Goal: Information Seeking & Learning: Find specific fact

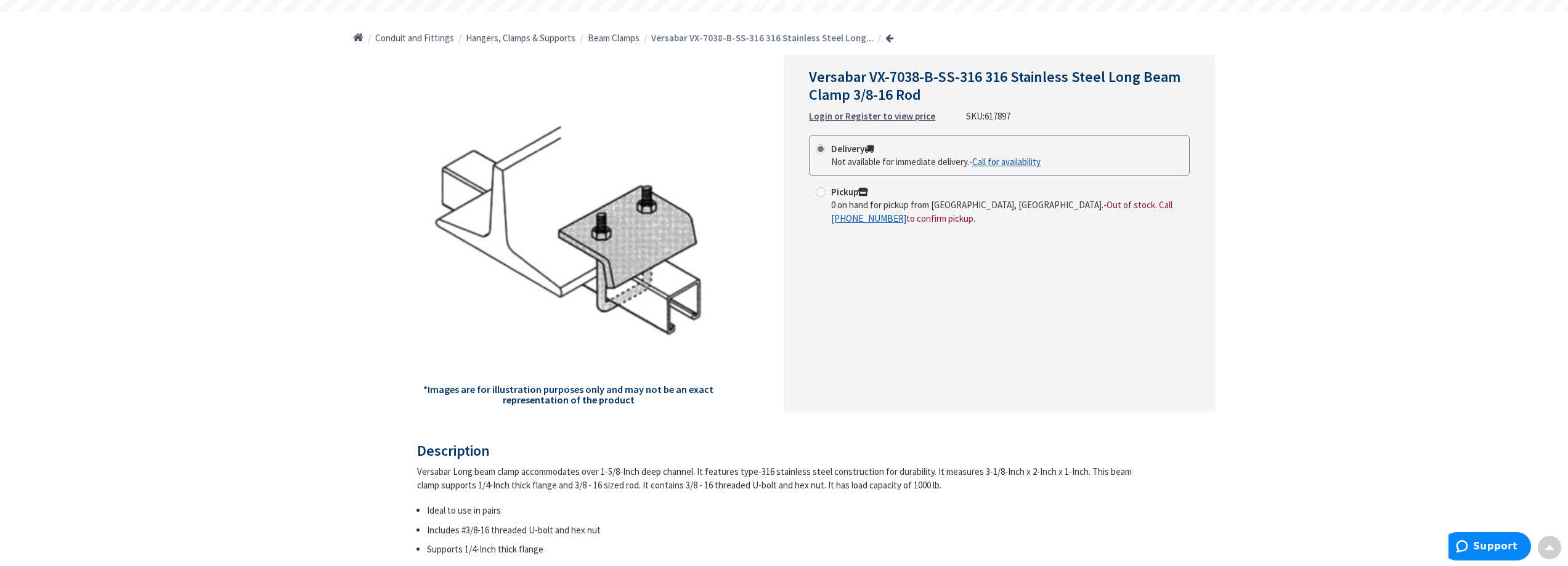
scroll to position [185, 0]
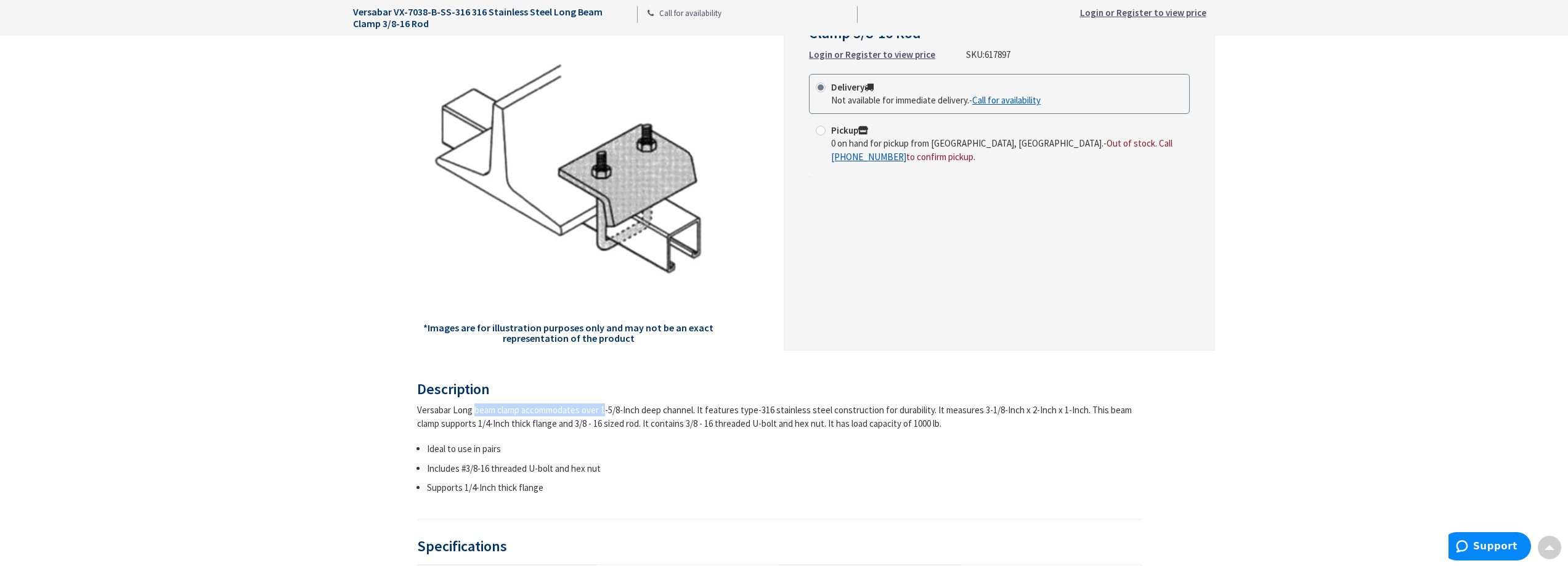
drag, startPoint x: 423, startPoint y: 414, endPoint x: 557, endPoint y: 417, distance: 134.0
click at [557, 417] on div "Versabar Long beam clamp accommodates over 1-5/8-Inch deep channel. It features…" at bounding box center [780, 417] width 725 height 27
drag, startPoint x: 518, startPoint y: 412, endPoint x: 422, endPoint y: 409, distance: 96.0
click at [425, 409] on div "Versabar Long beam clamp accommodates over 1-5/8-Inch deep channel. It features…" at bounding box center [780, 417] width 725 height 27
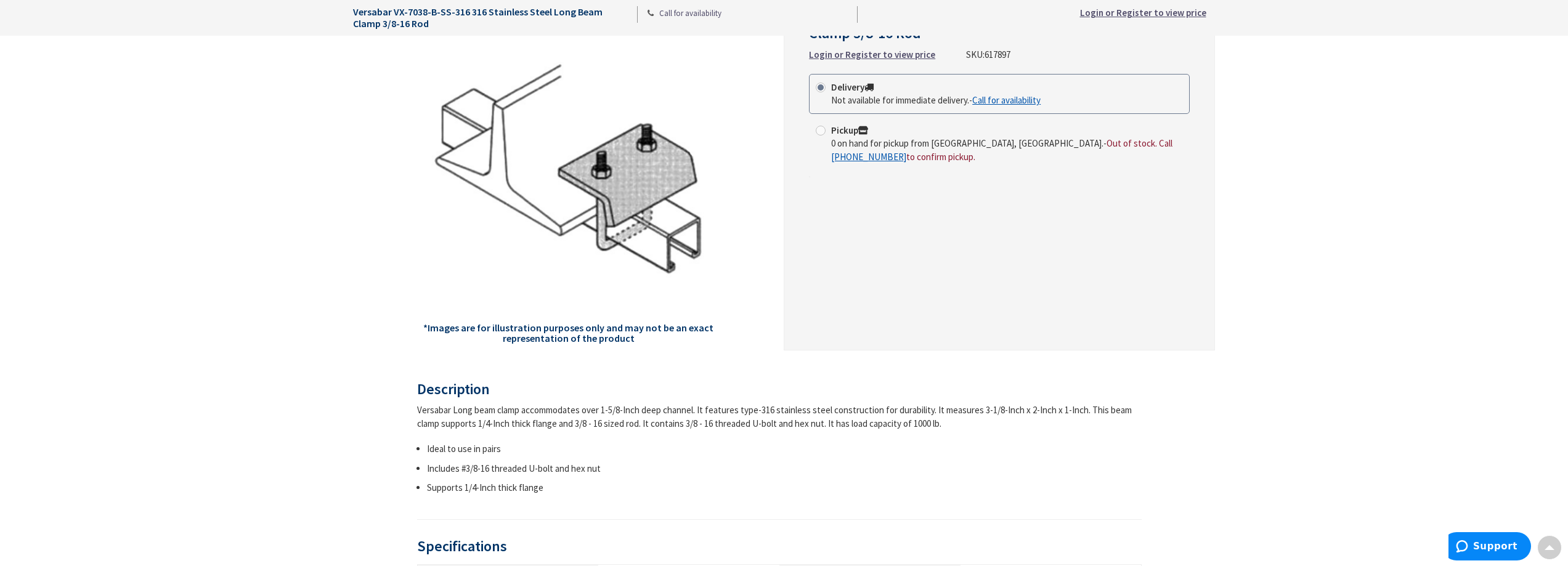
click at [422, 409] on div "Versabar Long beam clamp accommodates over 1-5/8-Inch deep channel. It features…" at bounding box center [780, 417] width 725 height 27
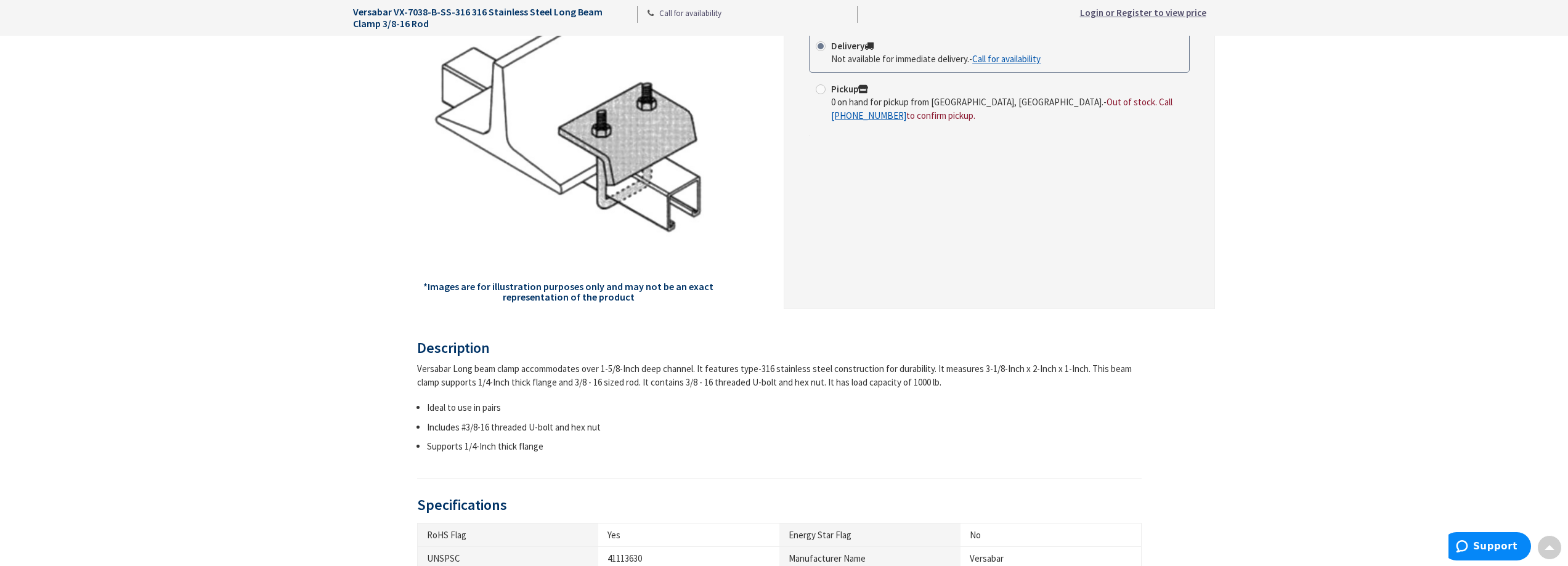
scroll to position [247, 0]
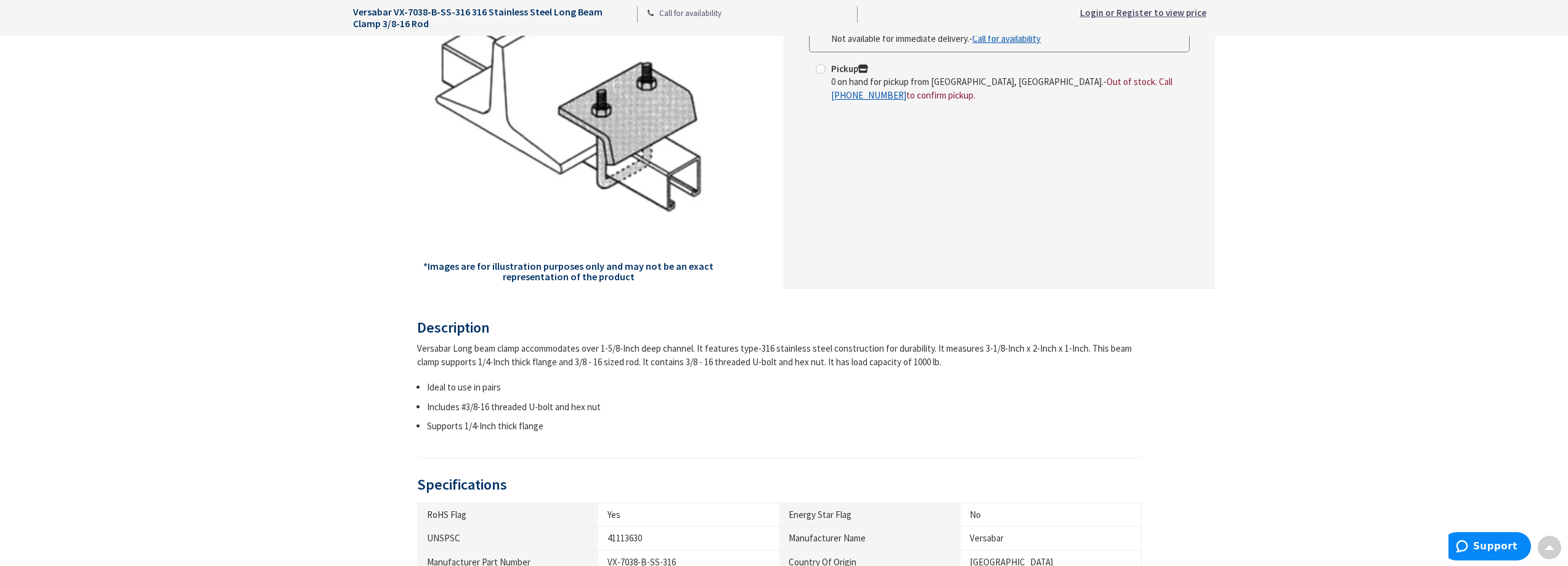
drag, startPoint x: 960, startPoint y: 363, endPoint x: 439, endPoint y: 348, distance: 521.2
click at [439, 348] on div "Versabar Long beam clamp accommodates over 1-5/8-Inch deep channel. It features…" at bounding box center [780, 355] width 725 height 27
click at [580, 350] on div "Versabar Long beam clamp accommodates over 1-5/8-Inch deep channel. It features…" at bounding box center [780, 355] width 725 height 27
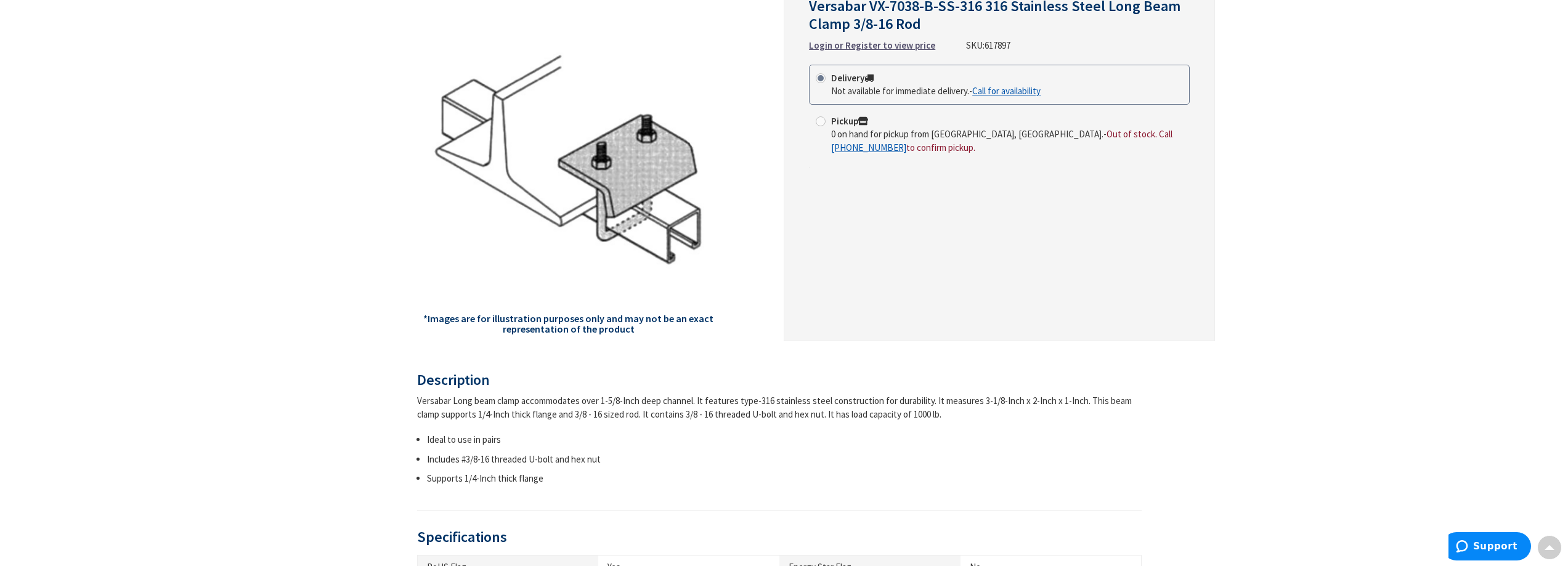
scroll to position [123, 0]
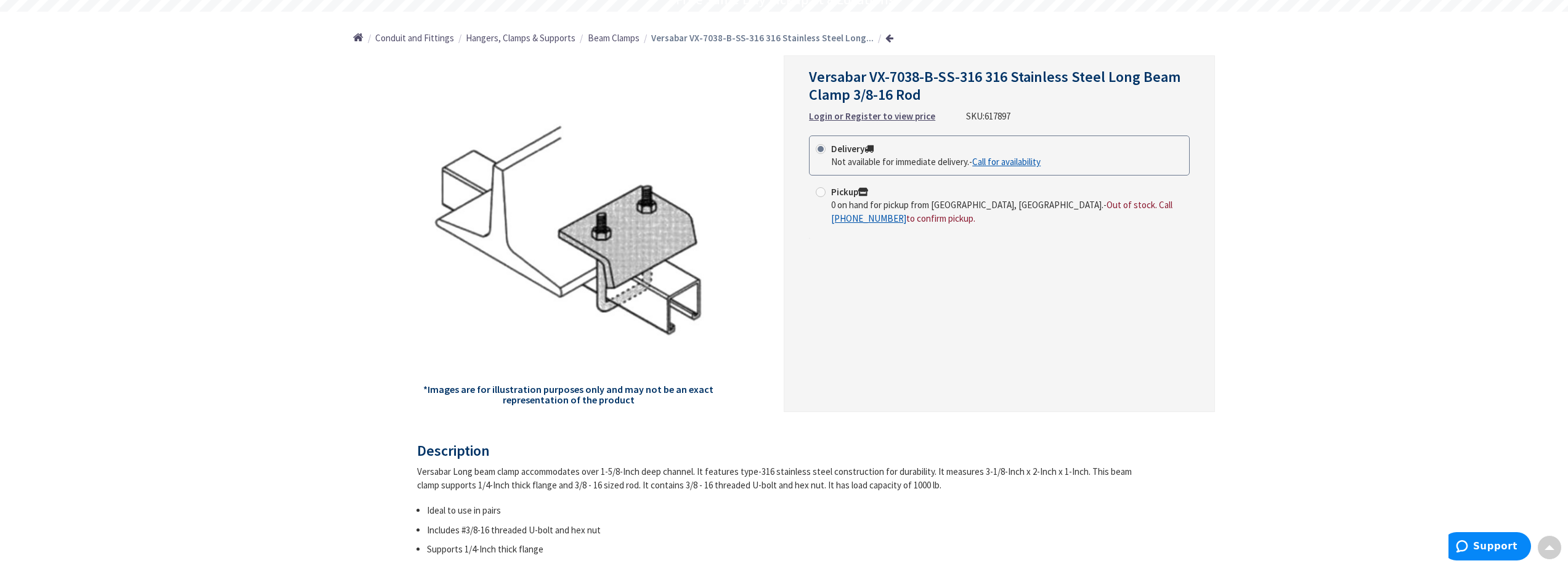
drag, startPoint x: 928, startPoint y: 95, endPoint x: 815, endPoint y: 106, distance: 113.5
click at [815, 106] on div "Versabar VX-7038-B-SS-316 316 Stainless Steel Long Beam Clamp 3/8-16 Rod Login …" at bounding box center [999, 96] width 381 height 55
click at [837, 94] on span "Versabar VX-7038-B-SS-316 316 Stainless Steel Long Beam Clamp 3/8-16 Rod" at bounding box center [994, 85] width 371 height 37
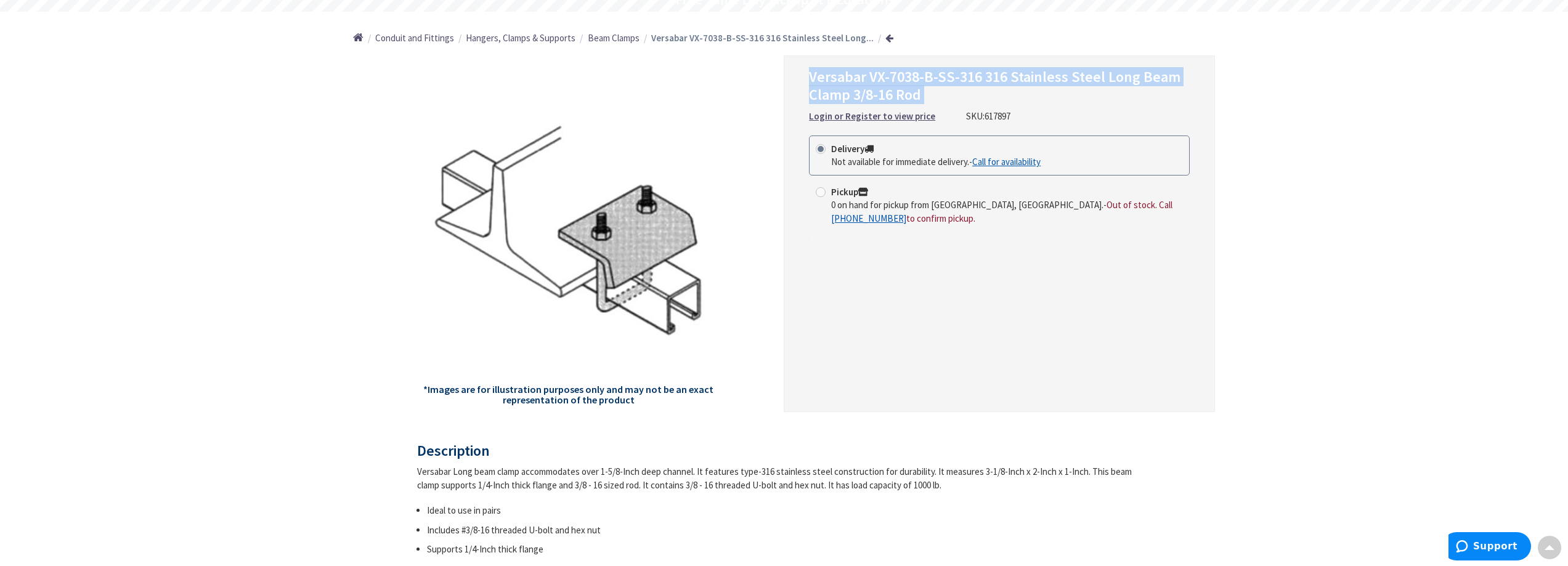
click at [837, 94] on span "Versabar VX-7038-B-SS-316 316 Stainless Steel Long Beam Clamp 3/8-16 Rod" at bounding box center [994, 85] width 371 height 37
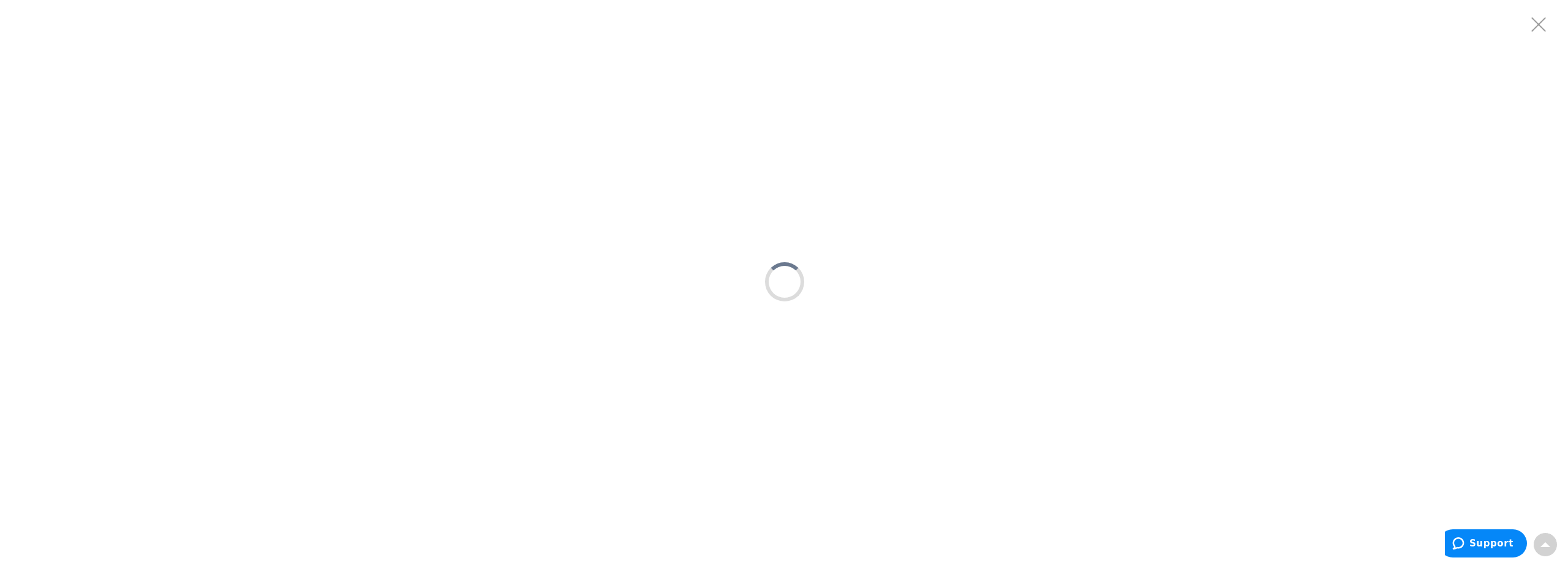
scroll to position [0, 0]
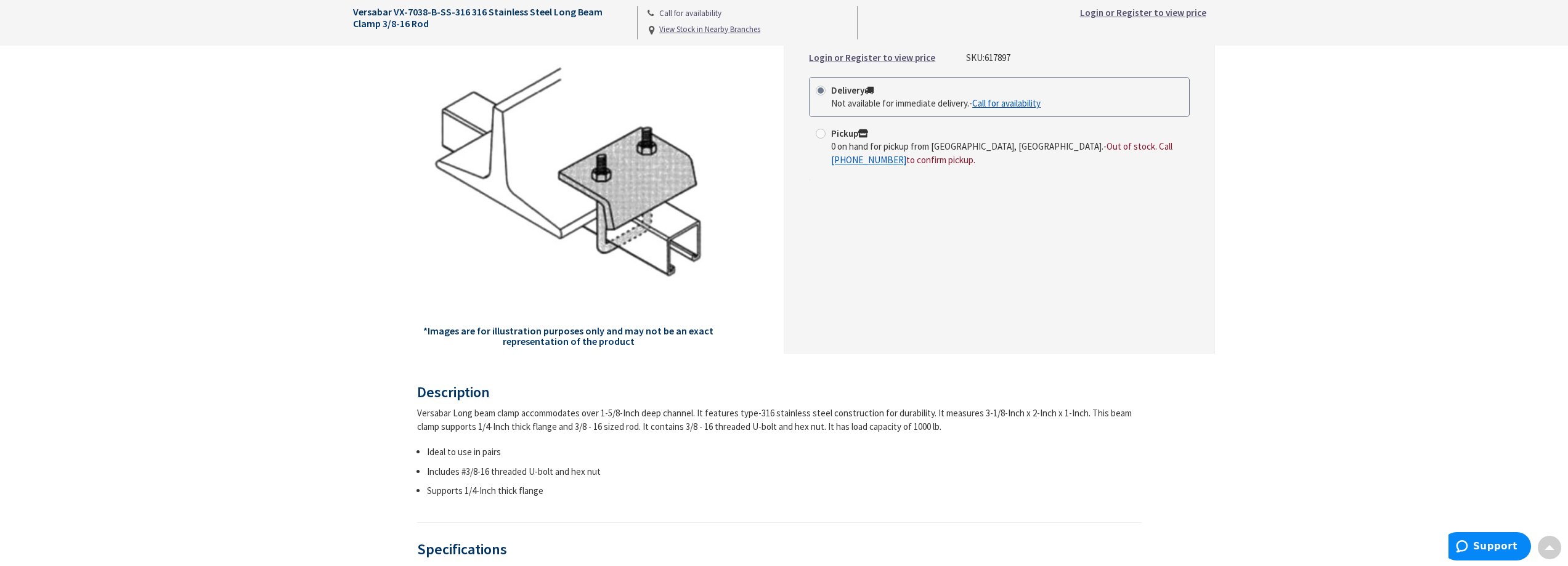
scroll to position [247, 0]
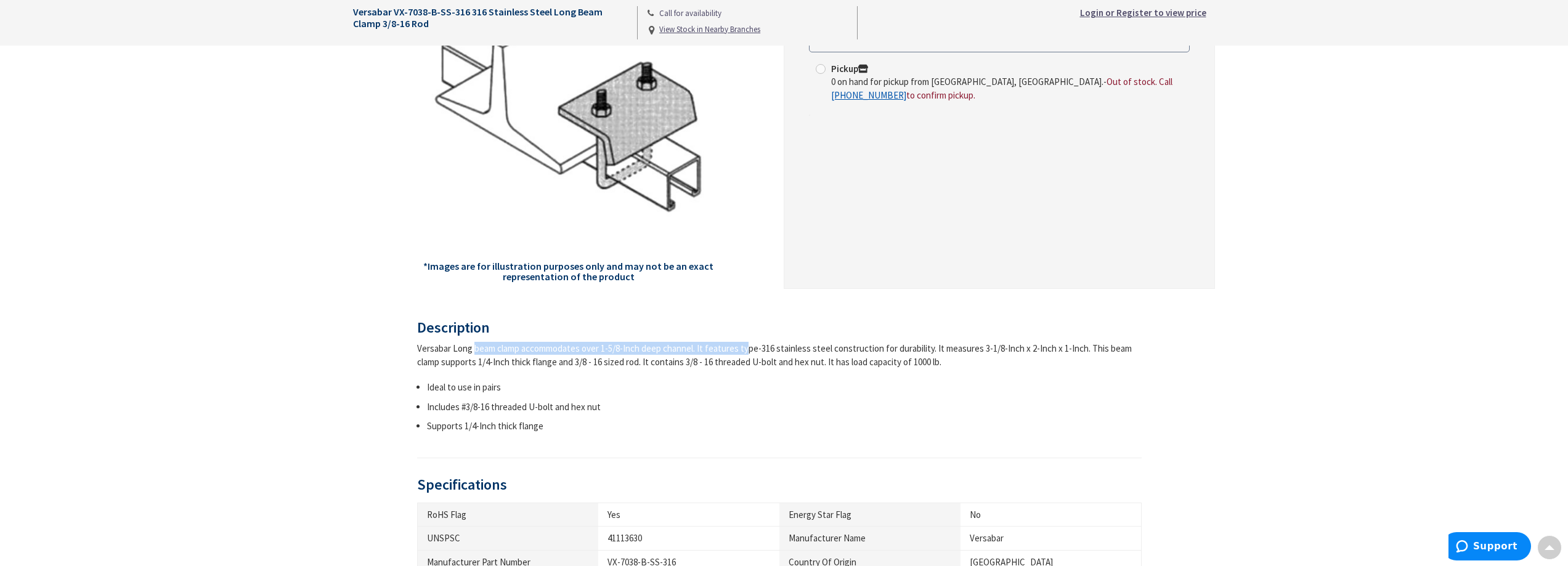
drag, startPoint x: 423, startPoint y: 350, endPoint x: 704, endPoint y: 341, distance: 281.1
click at [704, 341] on div "Description Versabar Long beam clamp accommodates over 1-5/8-Inch deep channel.…" at bounding box center [780, 389] width 725 height 138
click at [704, 342] on div "Versabar Long beam clamp accommodates over 1-5/8-Inch deep channel. It features…" at bounding box center [780, 355] width 725 height 27
drag, startPoint x: 711, startPoint y: 348, endPoint x: 911, endPoint y: 348, distance: 200.0
click at [911, 348] on div "Versabar Long beam clamp accommodates over 1-5/8-Inch deep channel. It features…" at bounding box center [780, 355] width 725 height 27
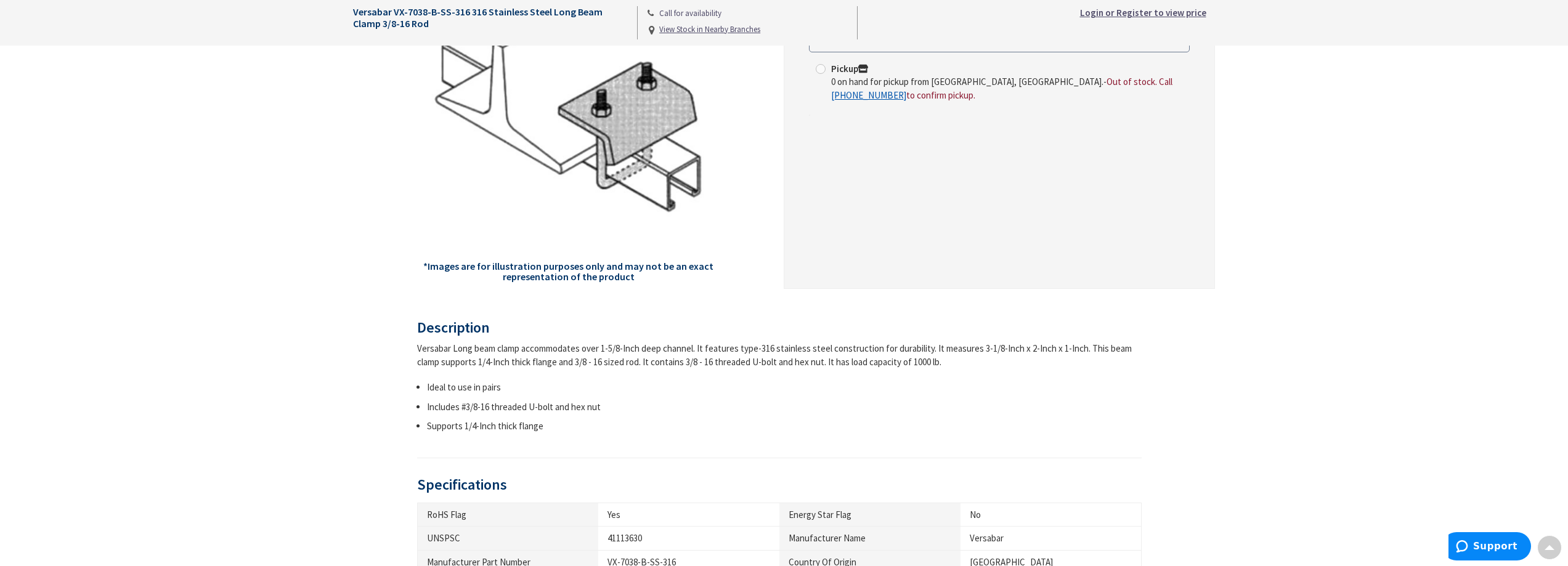
click at [951, 350] on div "Versabar Long beam clamp accommodates over 1-5/8-Inch deep channel. It features…" at bounding box center [780, 355] width 725 height 27
drag, startPoint x: 936, startPoint y: 350, endPoint x: 1017, endPoint y: 350, distance: 81.0
click at [1017, 350] on div "Versabar Long beam clamp accommodates over 1-5/8-Inch deep channel. It features…" at bounding box center [780, 355] width 725 height 27
click at [1015, 361] on div "Versabar Long beam clamp accommodates over 1-5/8-Inch deep channel. It features…" at bounding box center [780, 355] width 725 height 27
drag, startPoint x: 550, startPoint y: 369, endPoint x: 324, endPoint y: 340, distance: 227.9
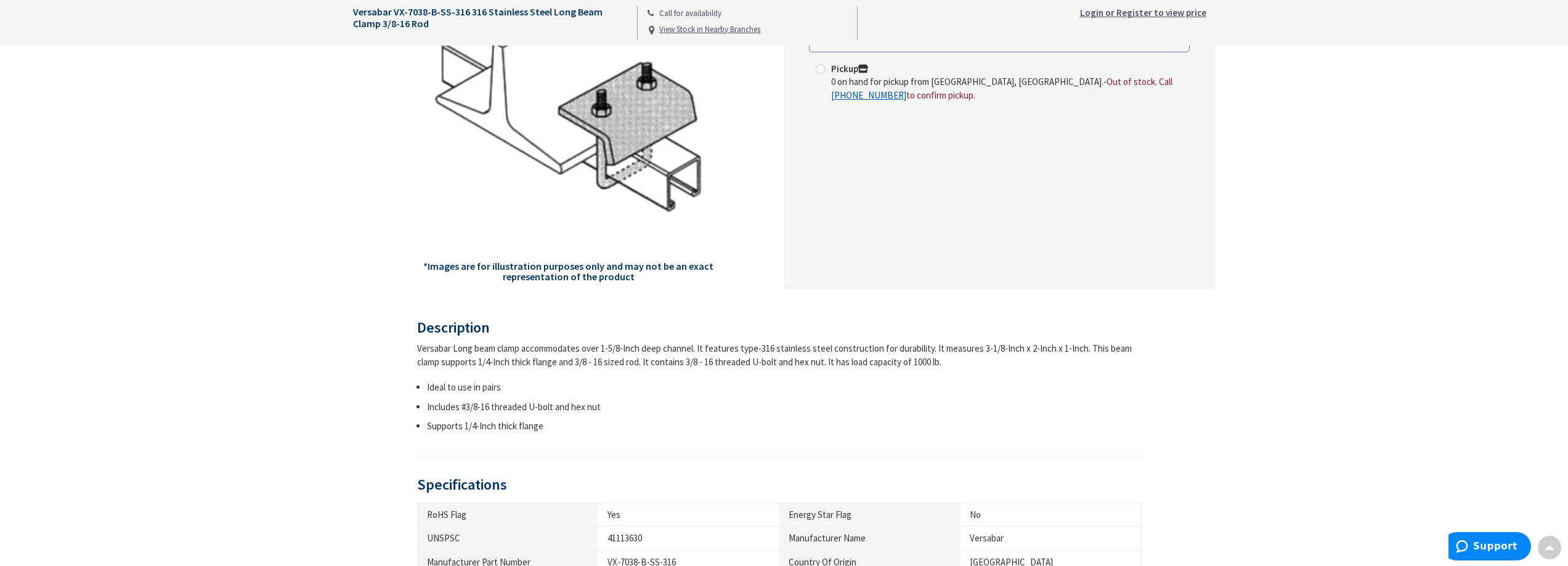
click at [324, 340] on main "Back *Images are for illustration purposes only and may not be an exact represe…" at bounding box center [784, 383] width 924 height 901
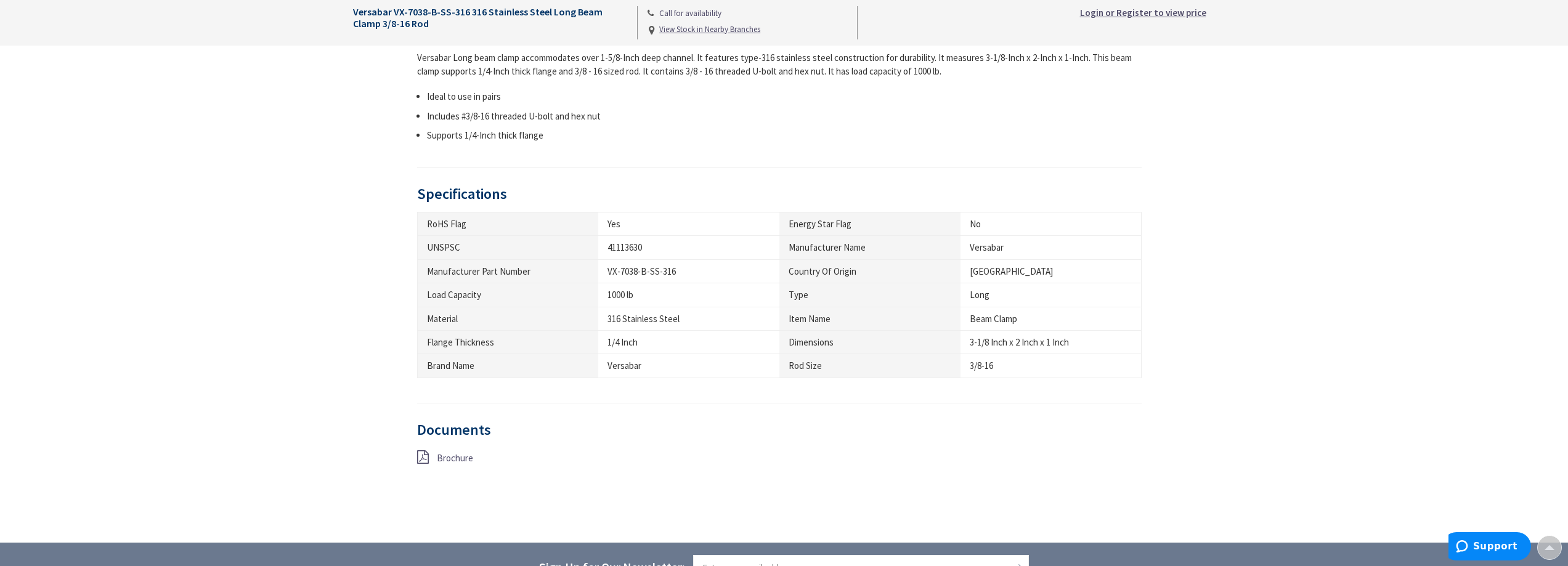
scroll to position [554, 0]
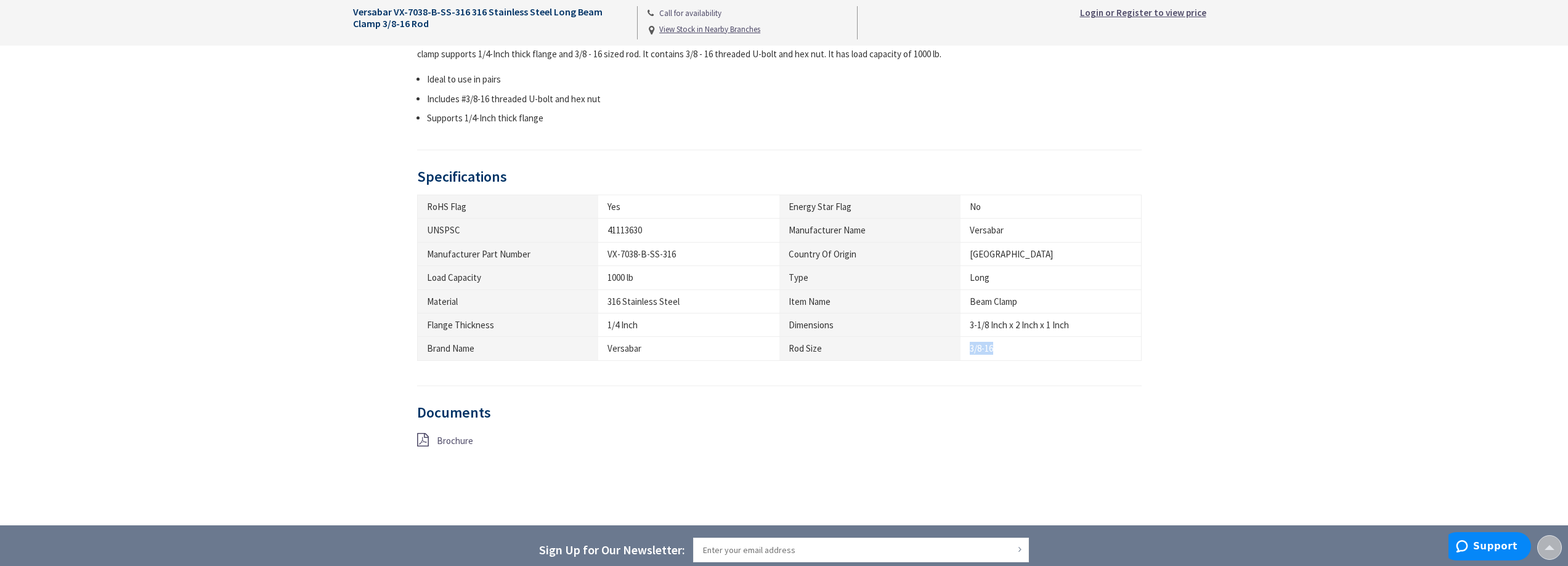
drag, startPoint x: 996, startPoint y: 349, endPoint x: 971, endPoint y: 349, distance: 25.0
click at [971, 349] on div "3/8-16" at bounding box center [1050, 348] width 162 height 13
drag, startPoint x: 1078, startPoint y: 323, endPoint x: 962, endPoint y: 332, distance: 116.3
click at [962, 332] on td "3-1/8 Inch x 2 Inch x 1 Inch" at bounding box center [1050, 325] width 181 height 23
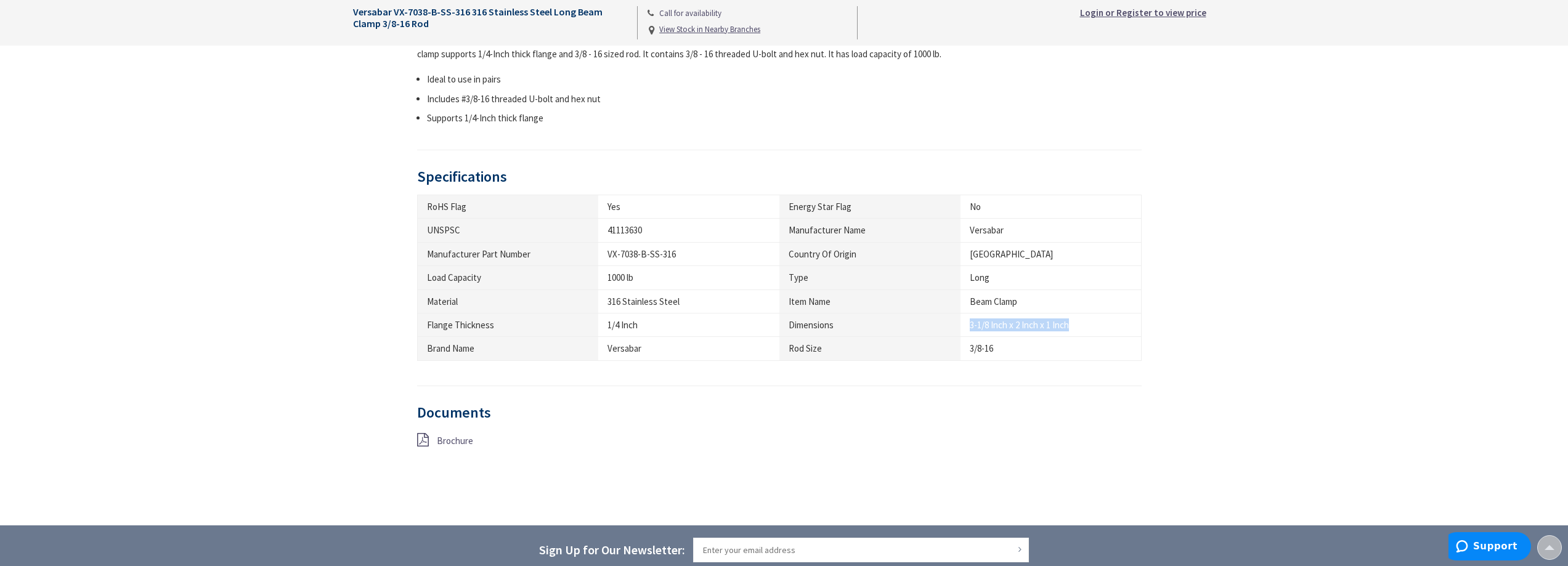
scroll to position [493, 0]
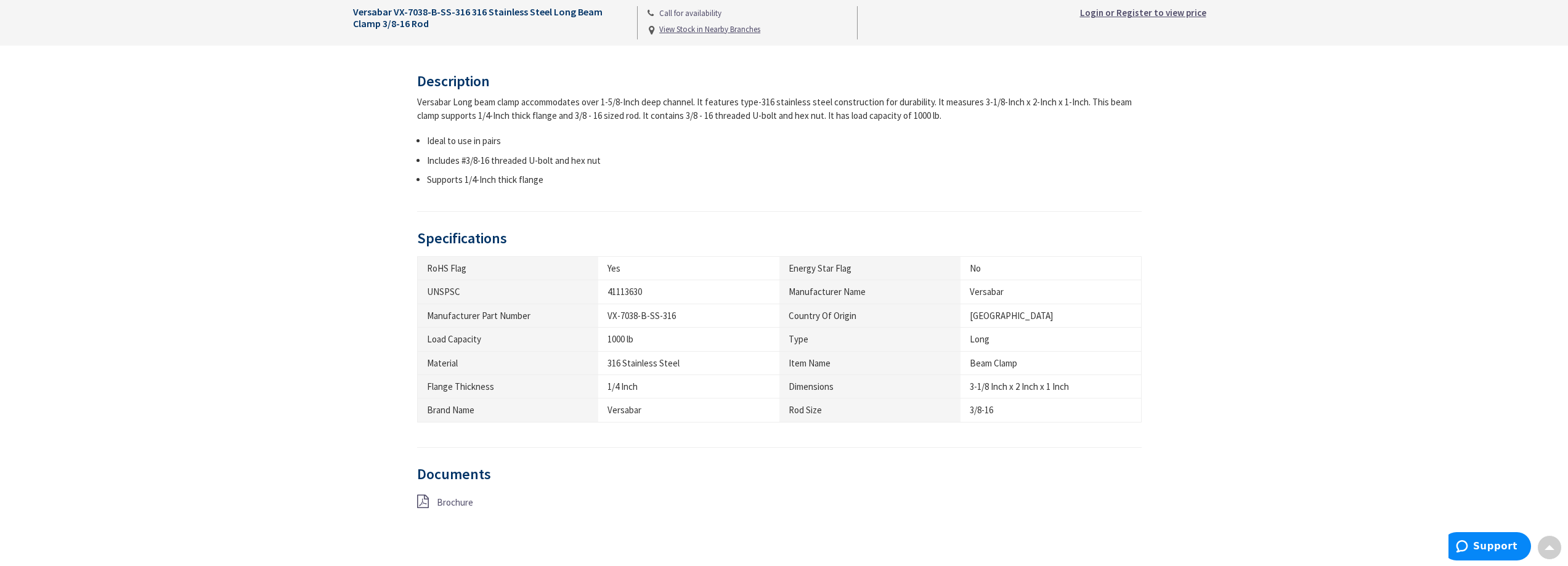
click at [828, 363] on th "Item Name" at bounding box center [869, 363] width 181 height 23
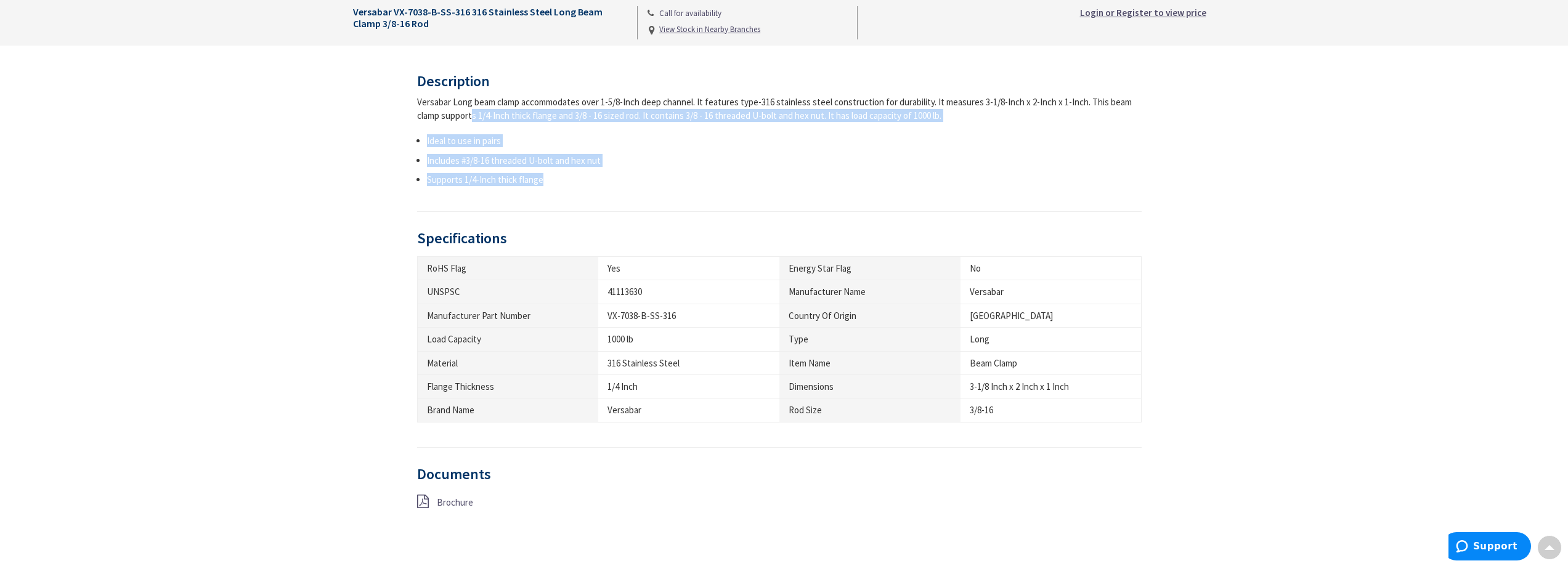
drag, startPoint x: 455, startPoint y: 185, endPoint x: 409, endPoint y: 118, distance: 81.3
click at [409, 118] on div "Description Versabar Long beam clamp accommodates over 1-5/8-Inch deep channel.…" at bounding box center [784, 317] width 881 height 486
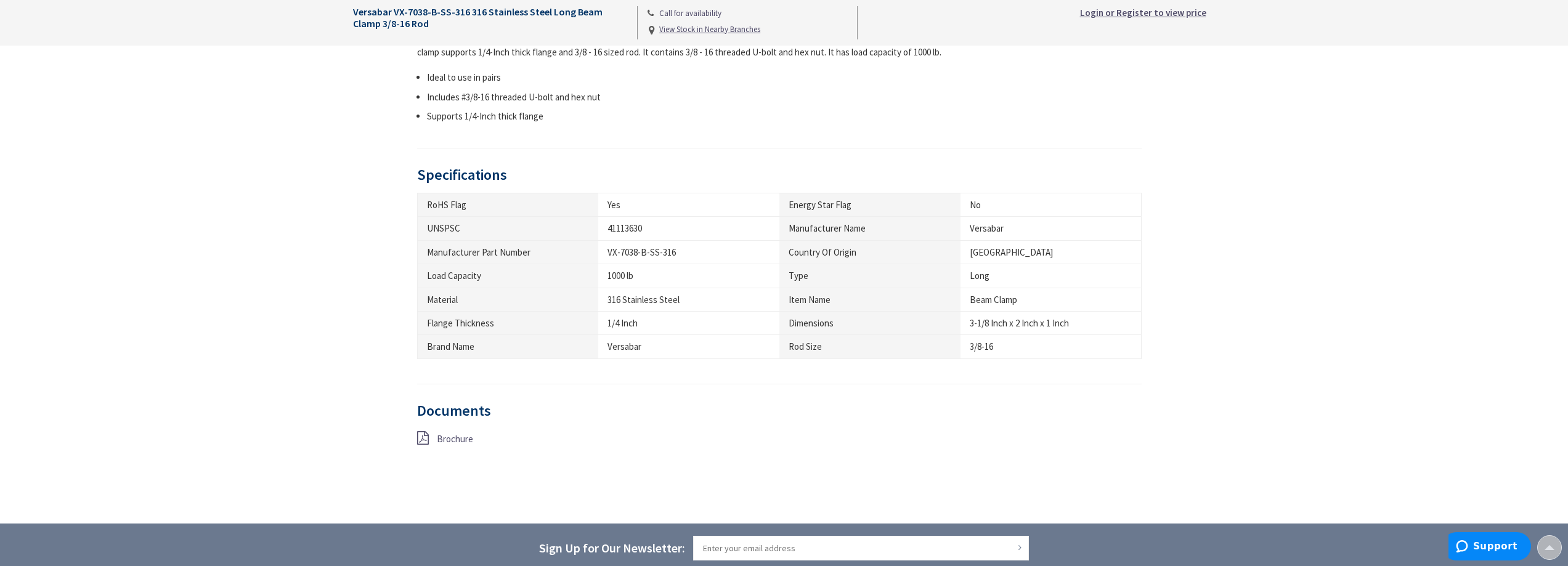
scroll to position [616, 0]
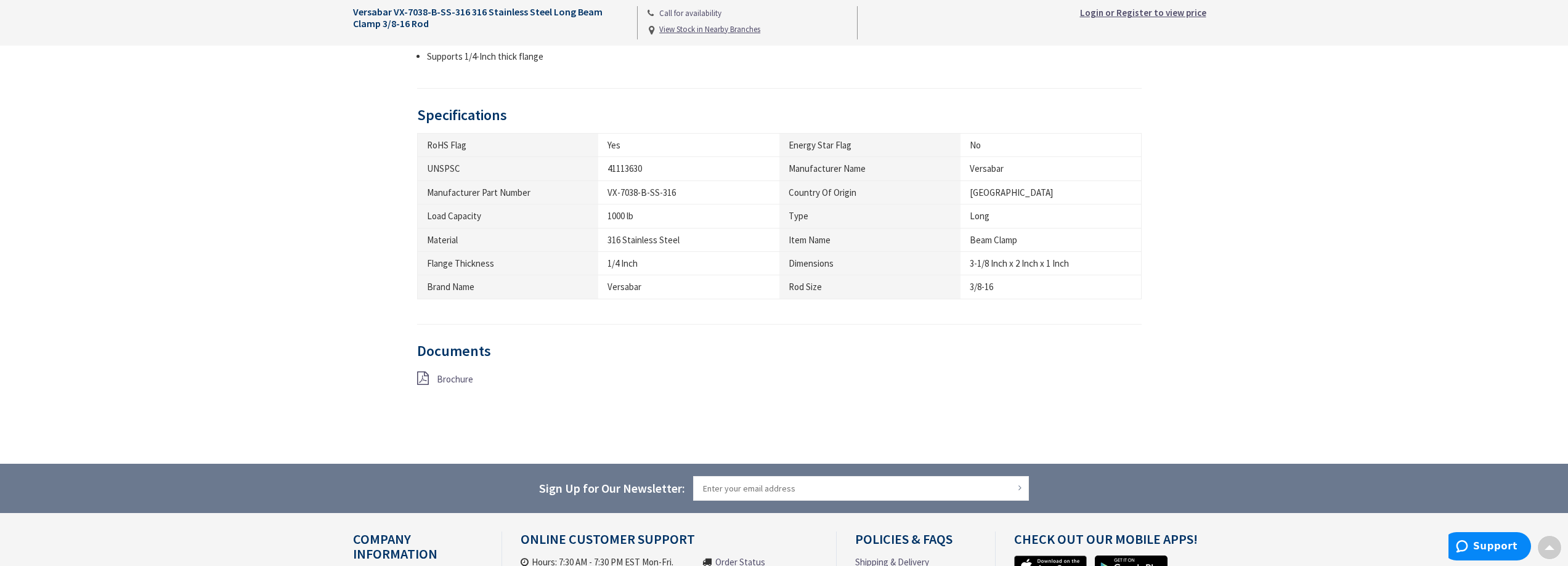
click at [435, 378] on div "Brochure" at bounding box center [532, 379] width 248 height 15
click at [443, 381] on span "Brochure" at bounding box center [455, 379] width 36 height 12
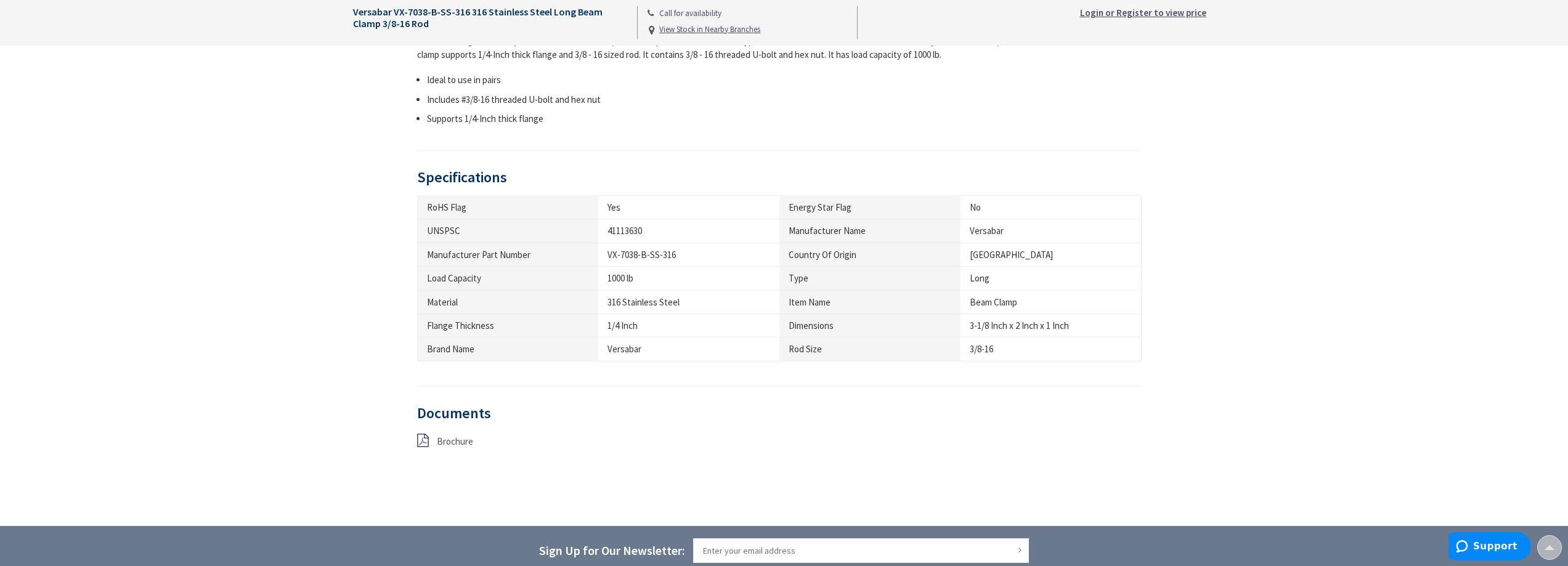
scroll to position [370, 0]
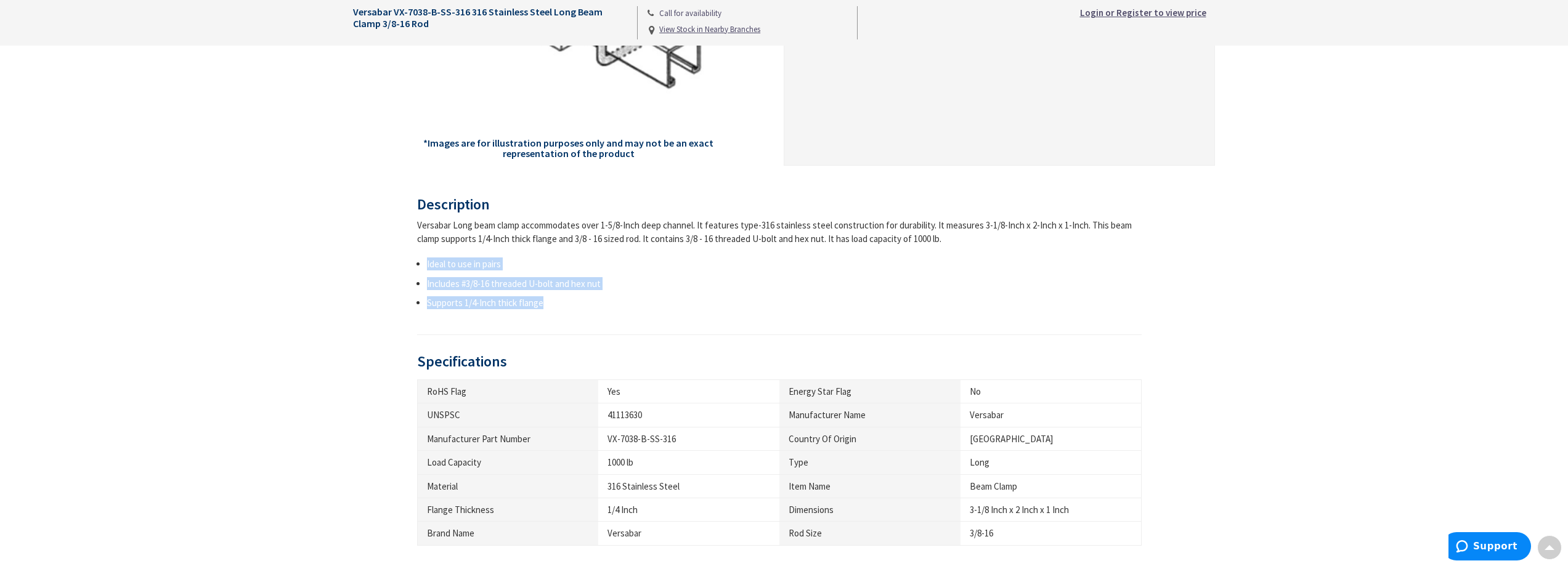
drag, startPoint x: 570, startPoint y: 311, endPoint x: 414, endPoint y: 265, distance: 162.6
click at [414, 265] on div "Description Versabar Long beam clamp accommodates over 1-5/8-Inch deep channel.…" at bounding box center [784, 440] width 881 height 486
click at [412, 264] on div "Description Versabar Long beam clamp accommodates over 1-5/8-Inch deep channel.…" at bounding box center [784, 440] width 881 height 486
click at [417, 218] on div "Description Versabar Long beam clamp accommodates over 1-5/8-Inch deep channel.…" at bounding box center [780, 266] width 725 height 138
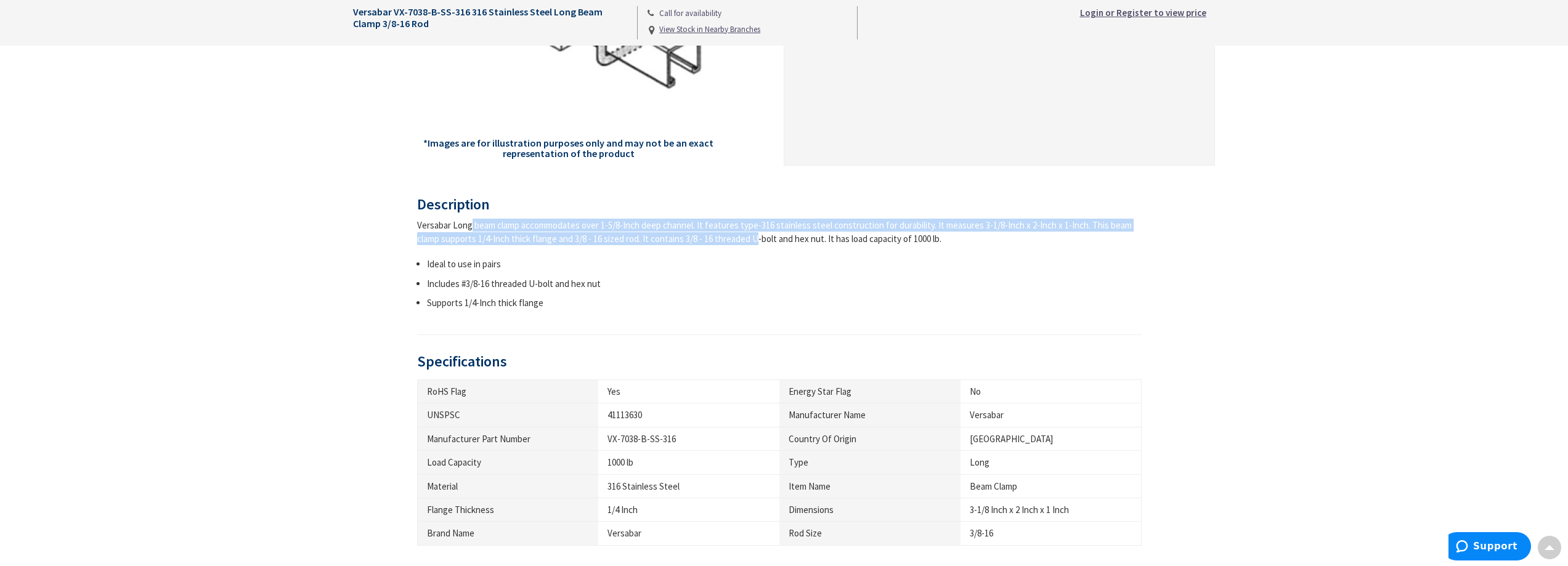
drag, startPoint x: 409, startPoint y: 221, endPoint x: 707, endPoint y: 233, distance: 298.2
click at [707, 233] on div "Description Versabar Long beam clamp accommodates over 1-5/8-Inch deep channel.…" at bounding box center [784, 440] width 881 height 486
click at [707, 233] on div "Versabar Long beam clamp accommodates over 1-5/8-Inch deep channel. It features…" at bounding box center [780, 231] width 725 height 27
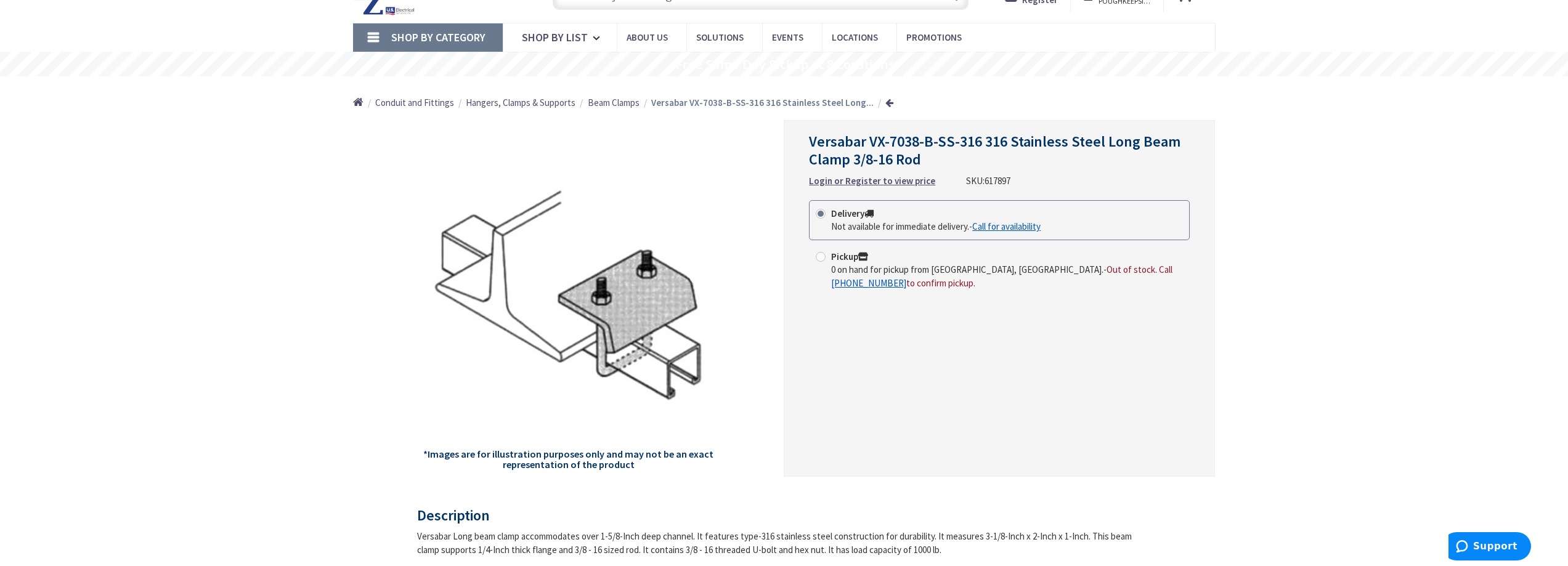
scroll to position [123, 0]
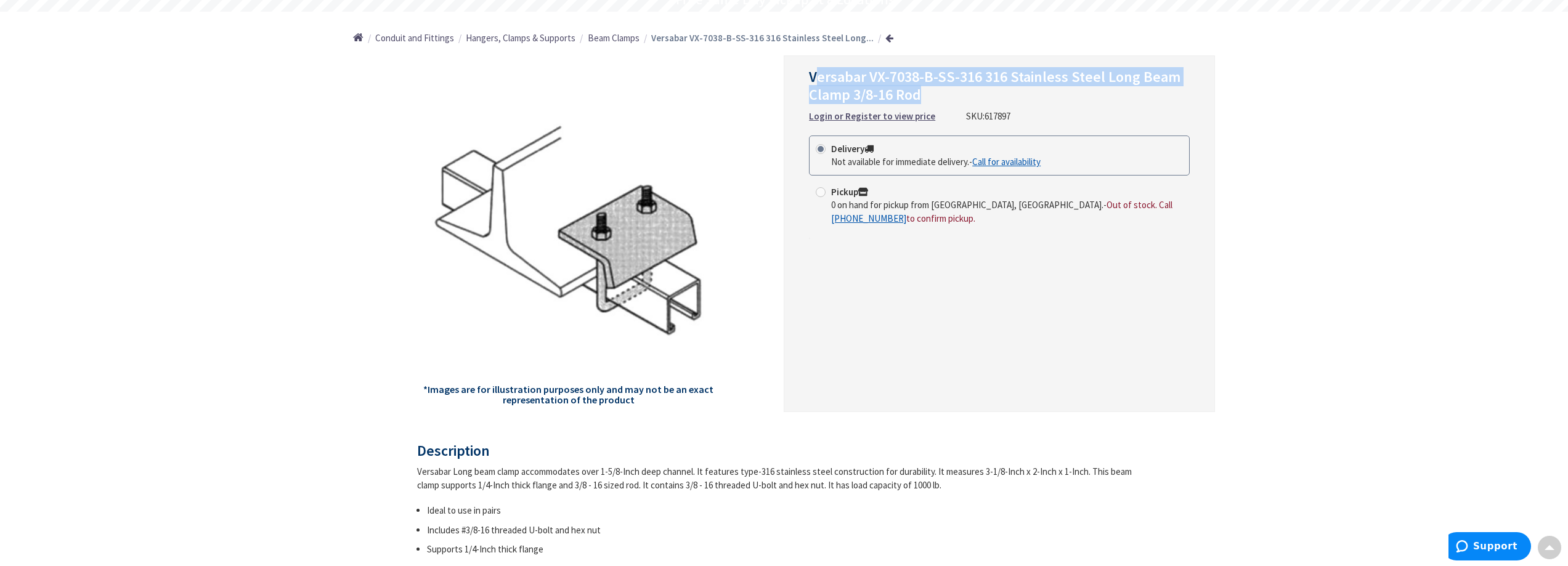
drag, startPoint x: 961, startPoint y: 89, endPoint x: 820, endPoint y: 66, distance: 142.9
click at [820, 66] on div "Versabar VX-7038-B-SS-316 316 Stainless Steel Long Beam Clamp 3/8-16 Rod Login …" at bounding box center [999, 234] width 431 height 357
click at [1085, 85] on span "Versabar VX-7038-B-SS-316 316 Stainless Steel Long Beam Clamp 3/8-16 Rod" at bounding box center [994, 85] width 371 height 37
drag, startPoint x: 992, startPoint y: 94, endPoint x: 786, endPoint y: 71, distance: 207.3
click at [786, 71] on div "Versabar VX-7038-B-SS-316 316 Stainless Steel Long Beam Clamp 3/8-16 Rod Login …" at bounding box center [999, 234] width 431 height 357
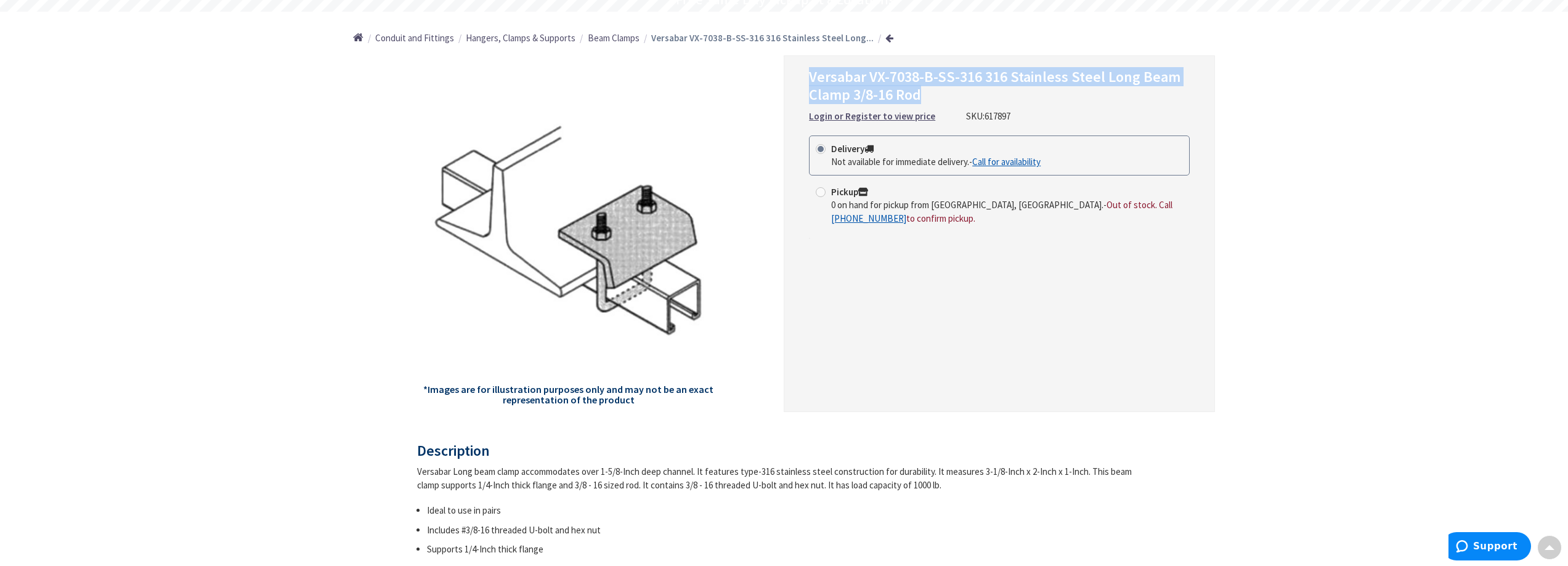
click at [921, 93] on span "Versabar VX-7038-B-SS-316 316 Stainless Steel Long Beam Clamp 3/8-16 Rod" at bounding box center [994, 85] width 371 height 37
drag, startPoint x: 934, startPoint y: 80, endPoint x: 865, endPoint y: 80, distance: 69.0
click at [865, 80] on span "Versabar VX-7038-B-SS-316 316 Stainless Steel Long Beam Clamp 3/8-16 Rod" at bounding box center [994, 85] width 371 height 37
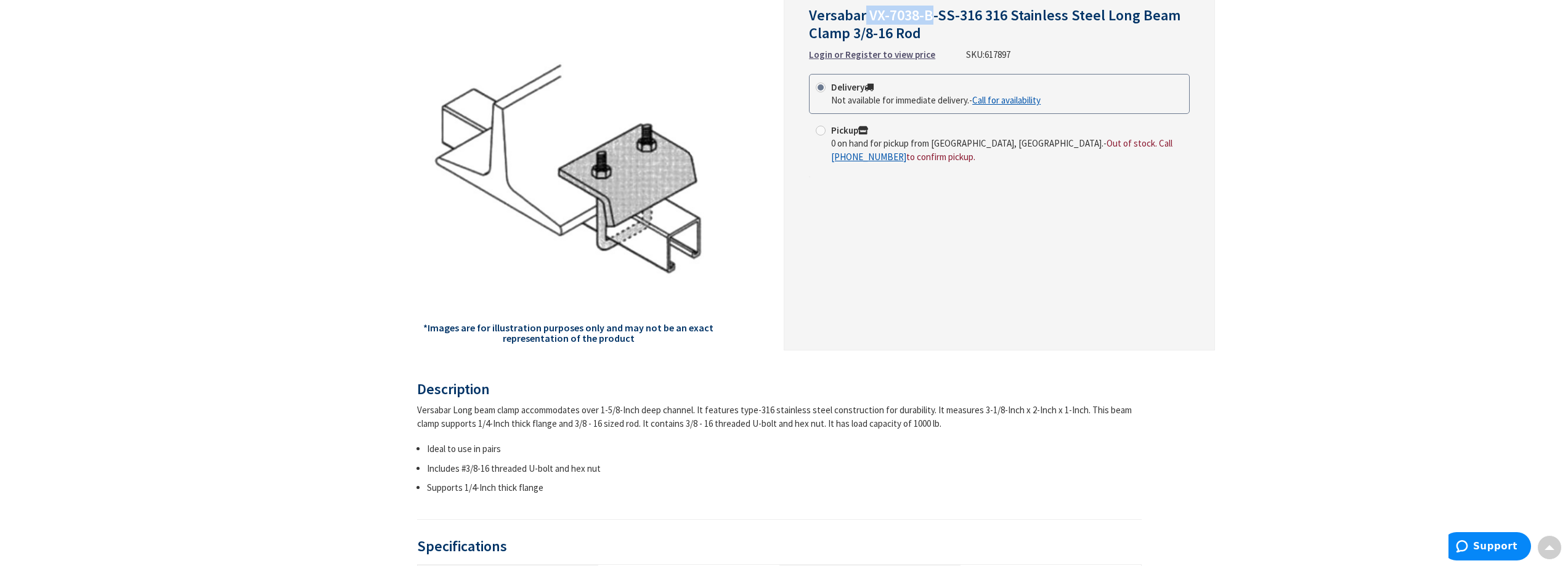
scroll to position [0, 0]
